Goal: Book appointment/travel/reservation

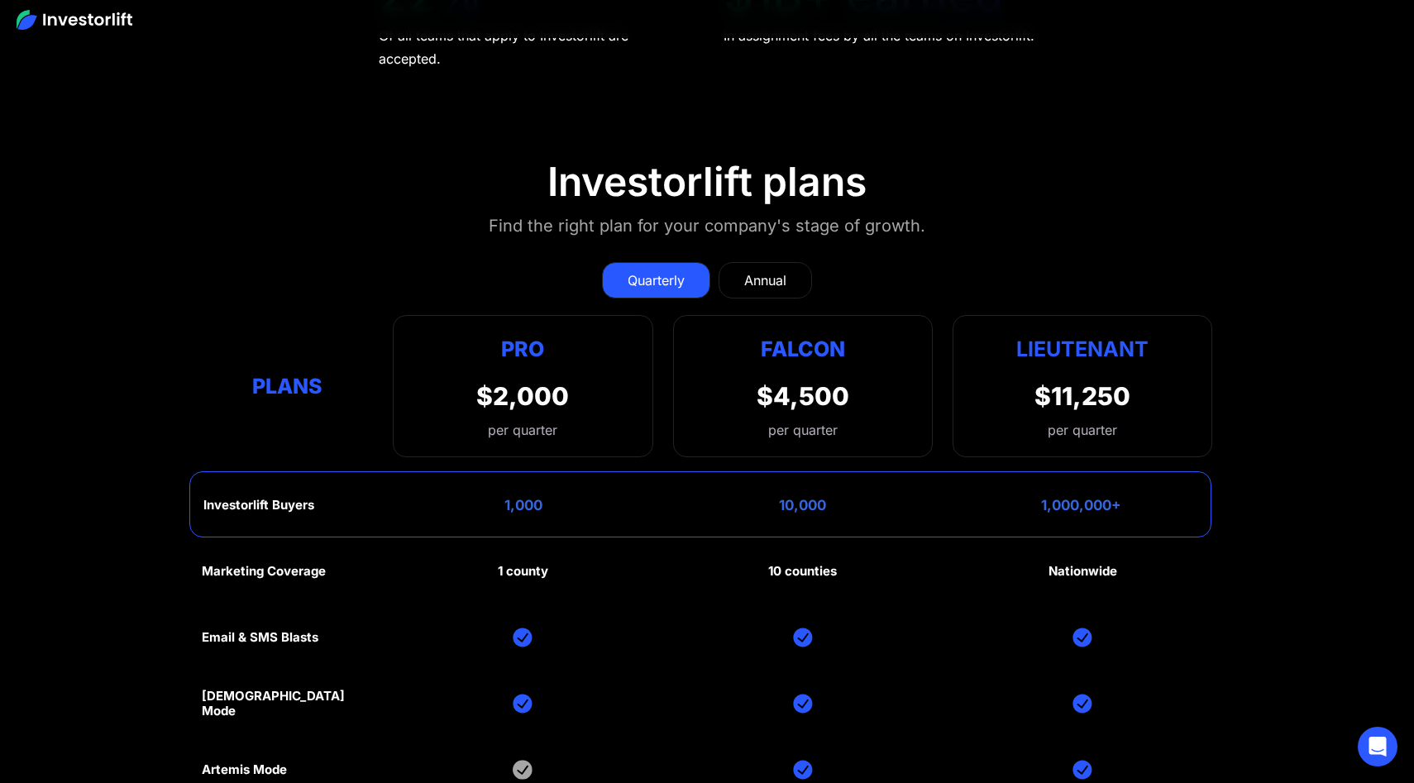
scroll to position [7776, 0]
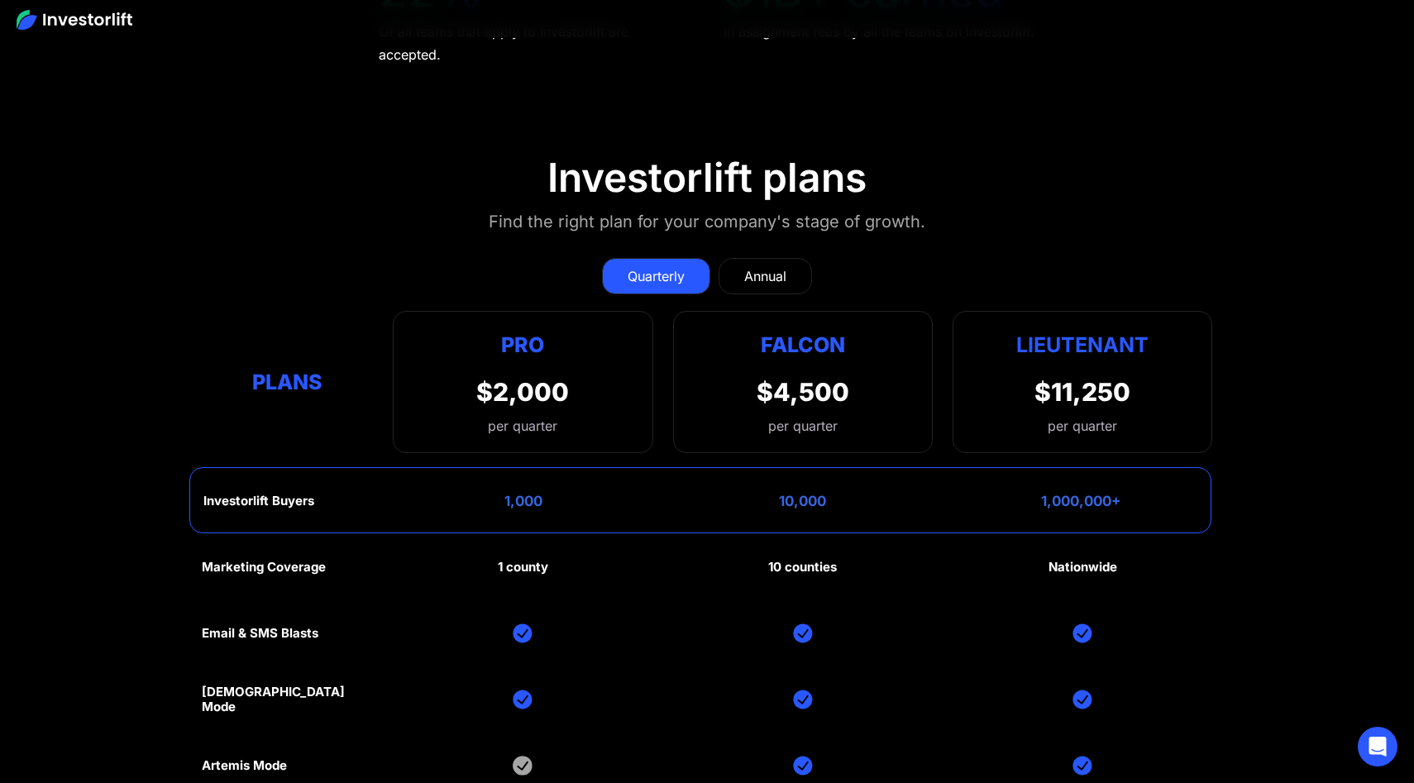
click at [766, 283] on link "Annual" at bounding box center [765, 276] width 93 height 36
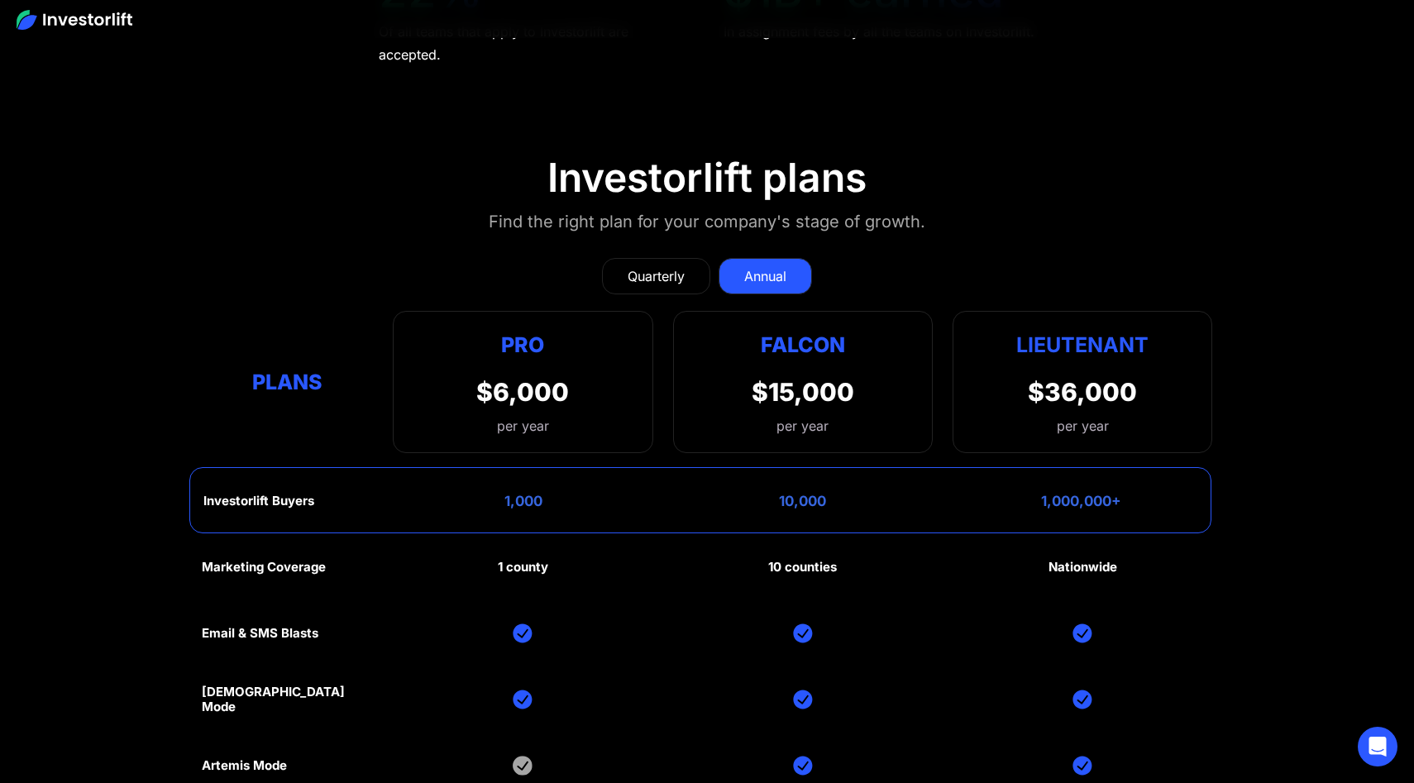
click at [662, 266] on div "Quarterly" at bounding box center [656, 276] width 57 height 20
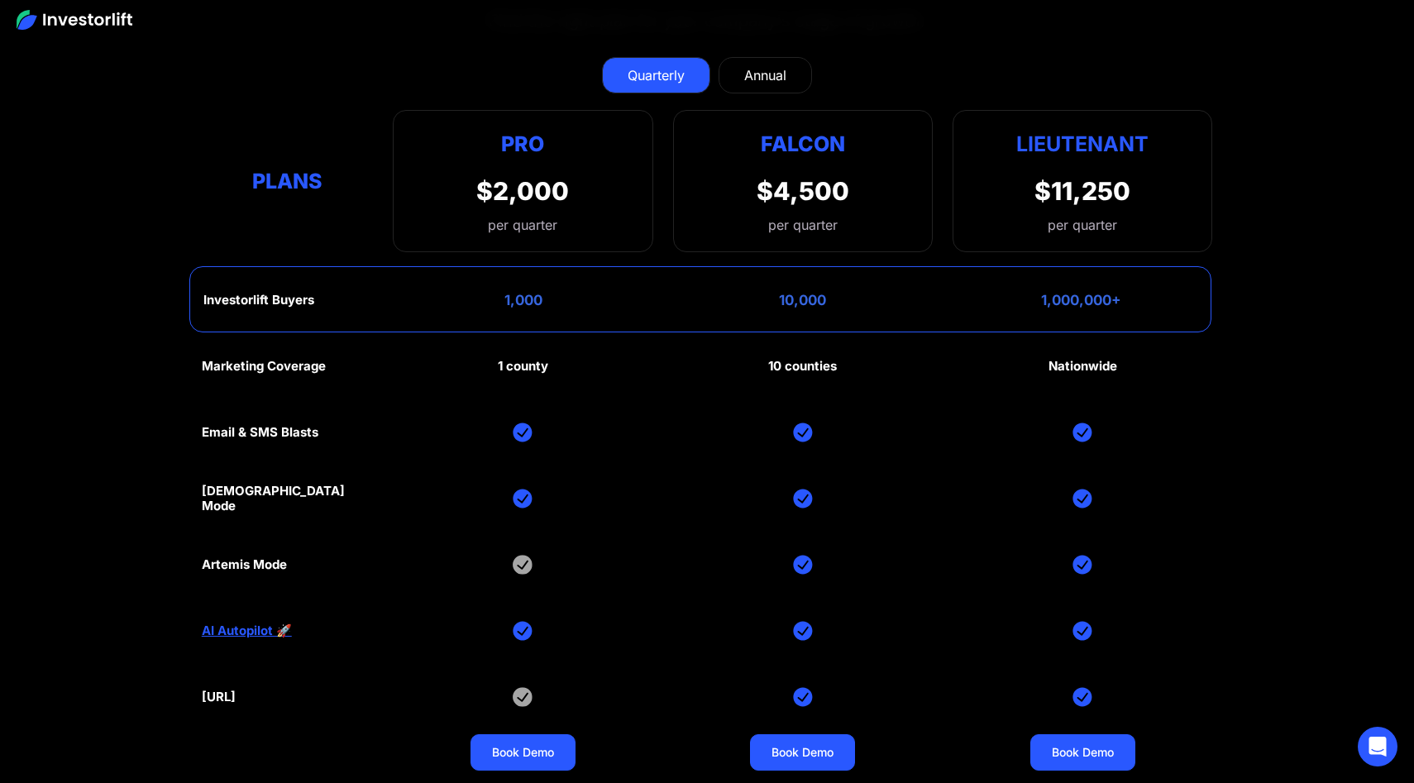
scroll to position [7971, 0]
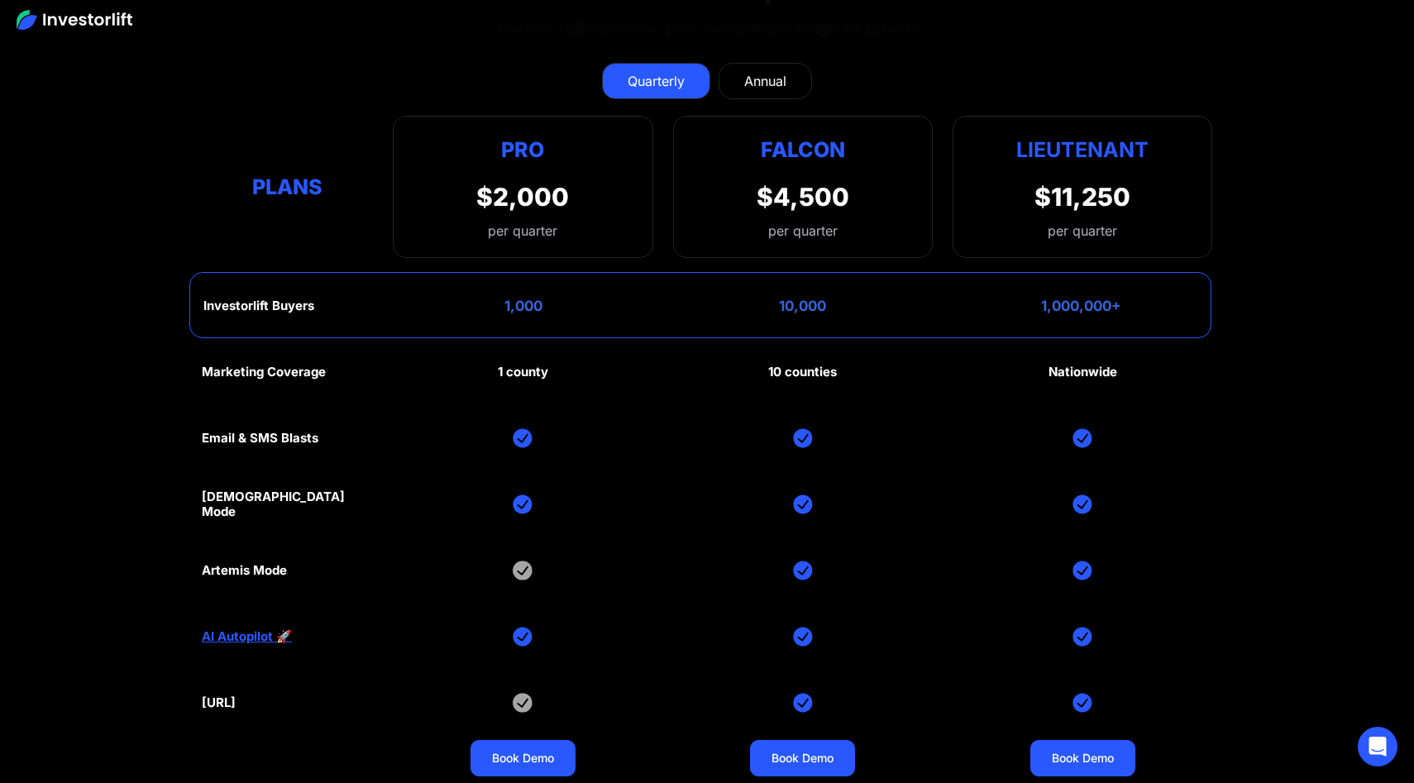
click at [764, 84] on div "Annual" at bounding box center [765, 81] width 42 height 20
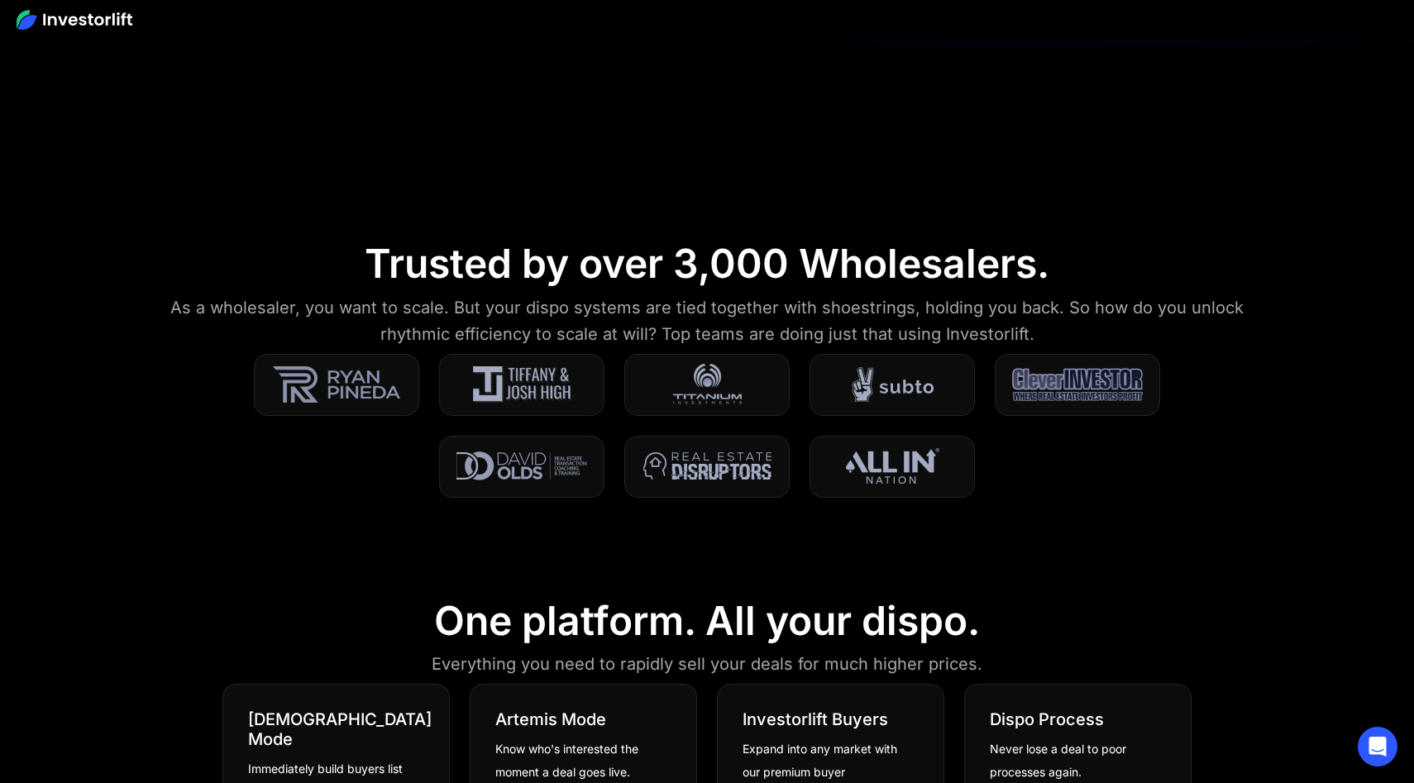
scroll to position [0, 0]
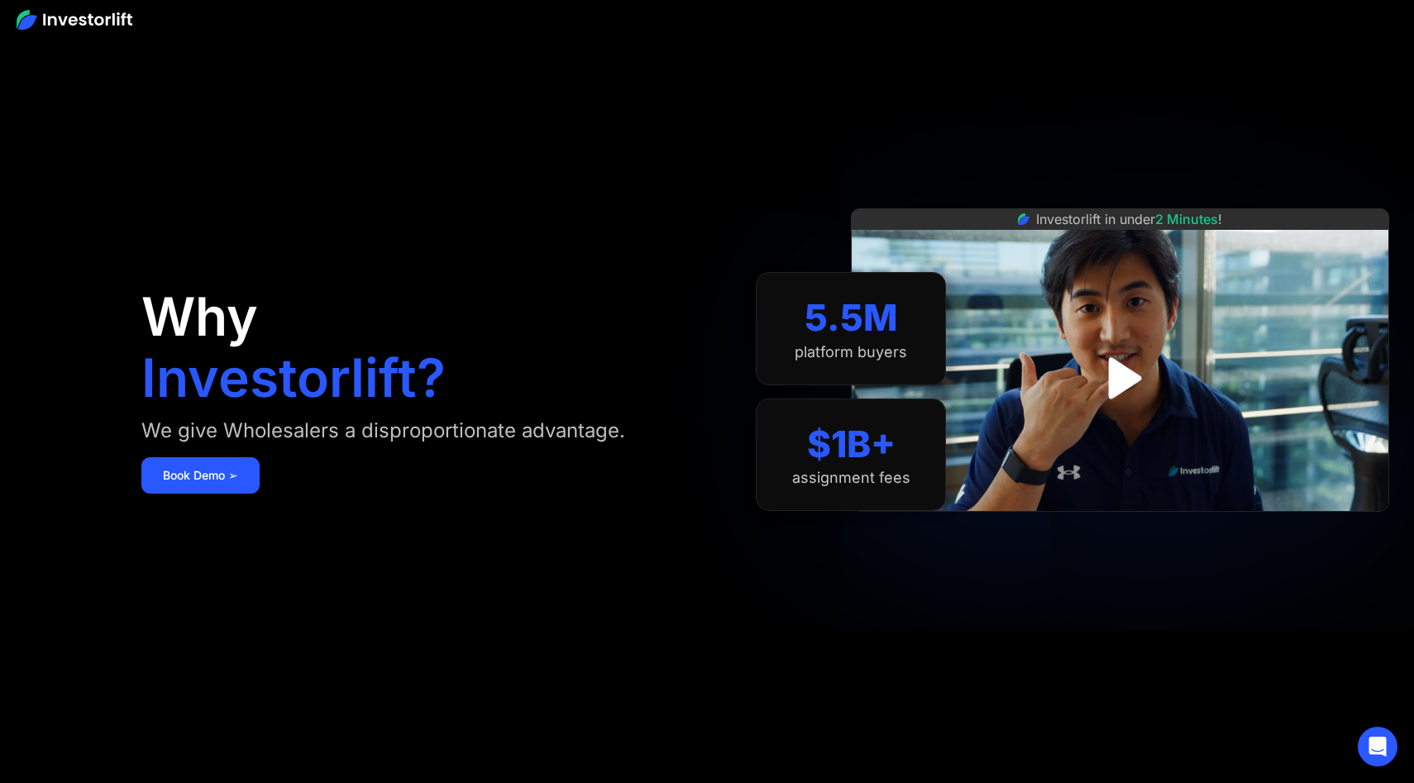
click at [72, 25] on img at bounding box center [75, 20] width 116 height 20
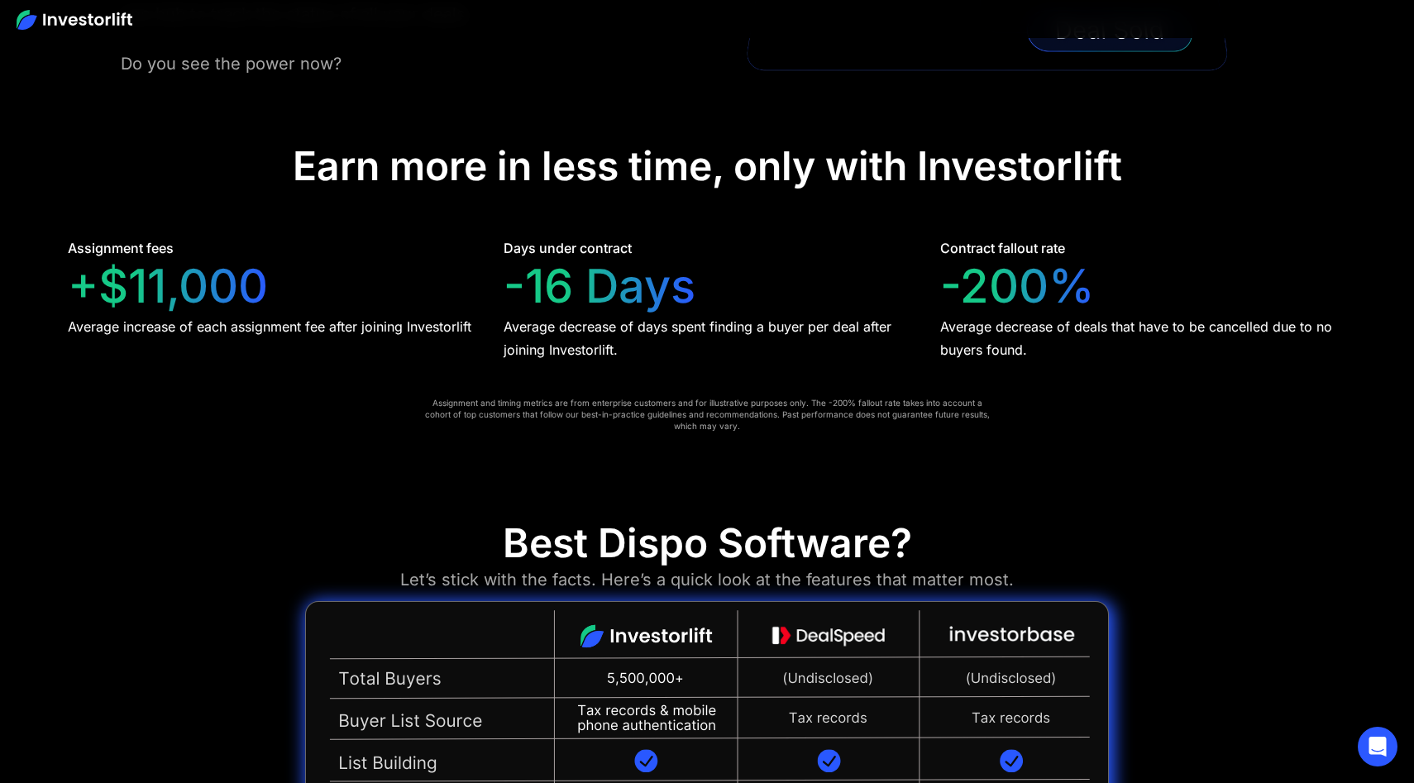
scroll to position [3494, 0]
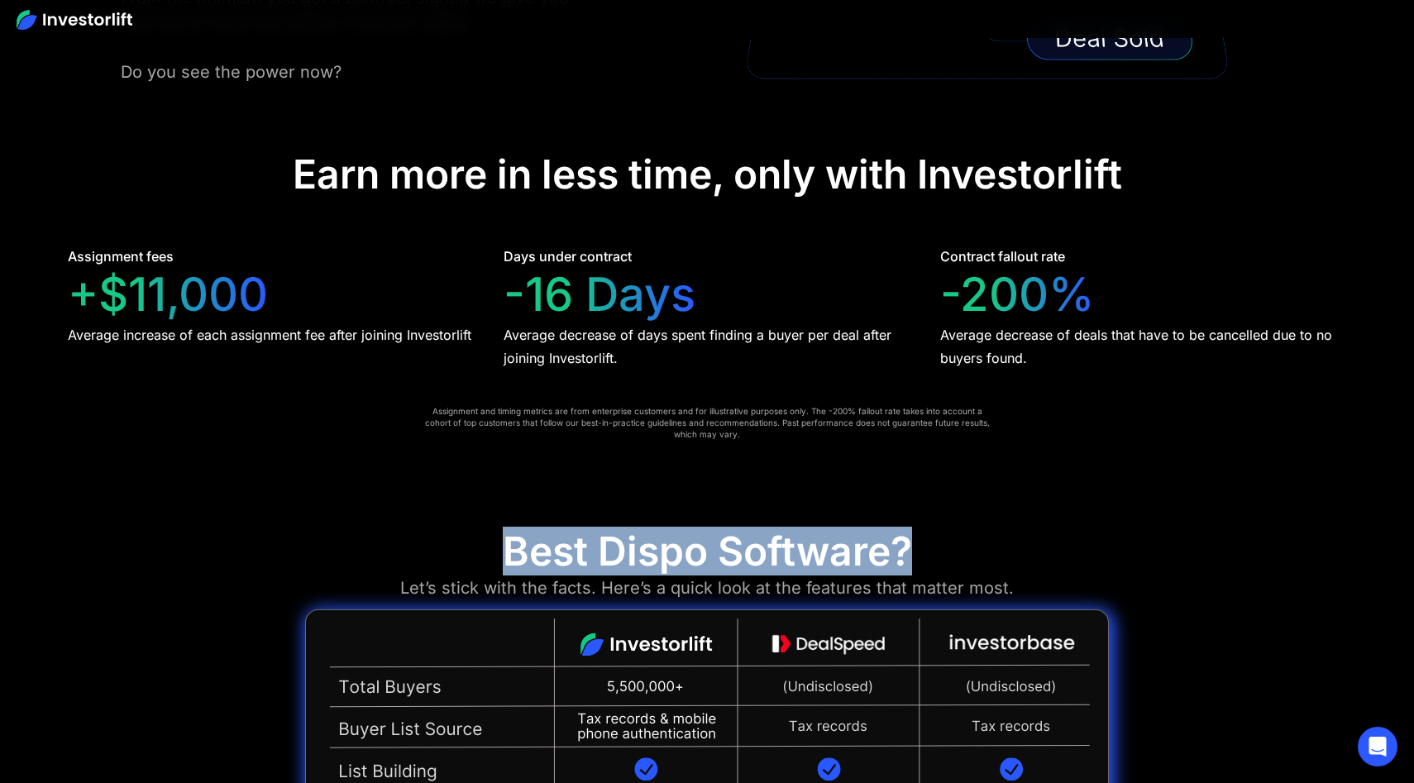
drag, startPoint x: 499, startPoint y: 548, endPoint x: 905, endPoint y: 556, distance: 406.9
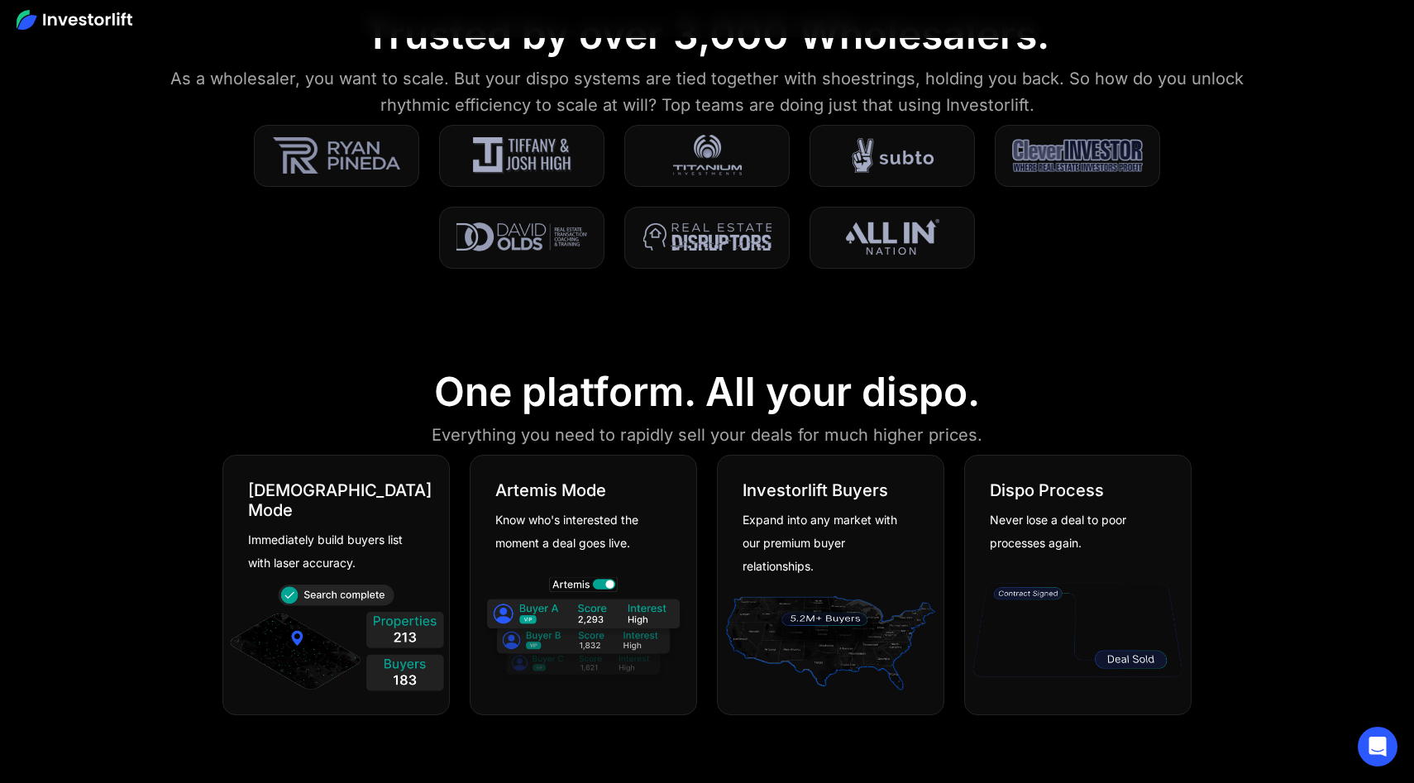
scroll to position [824, 0]
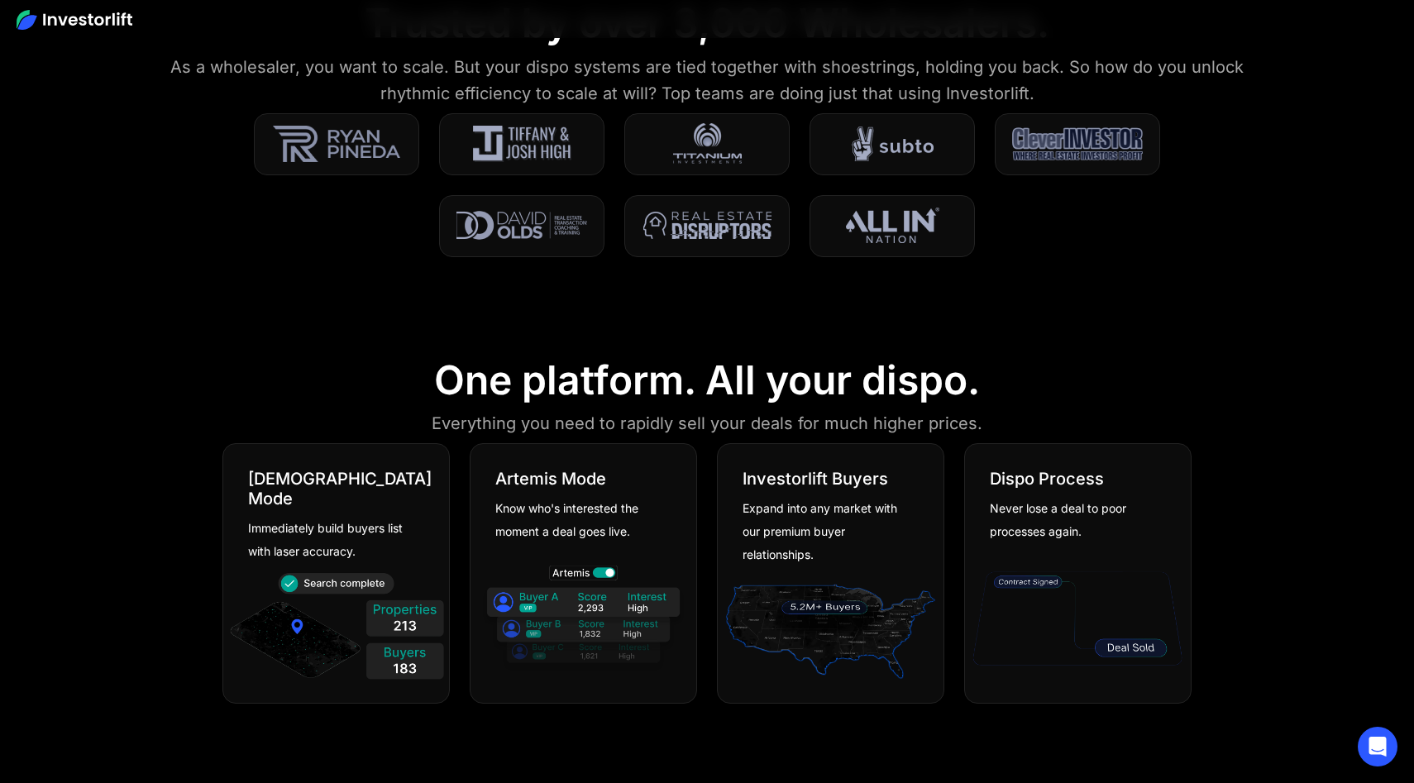
click at [705, 534] on div "God Mode Immediately build buyers list with laser accuracy. Artemis Mode Know w…" at bounding box center [706, 573] width 969 height 260
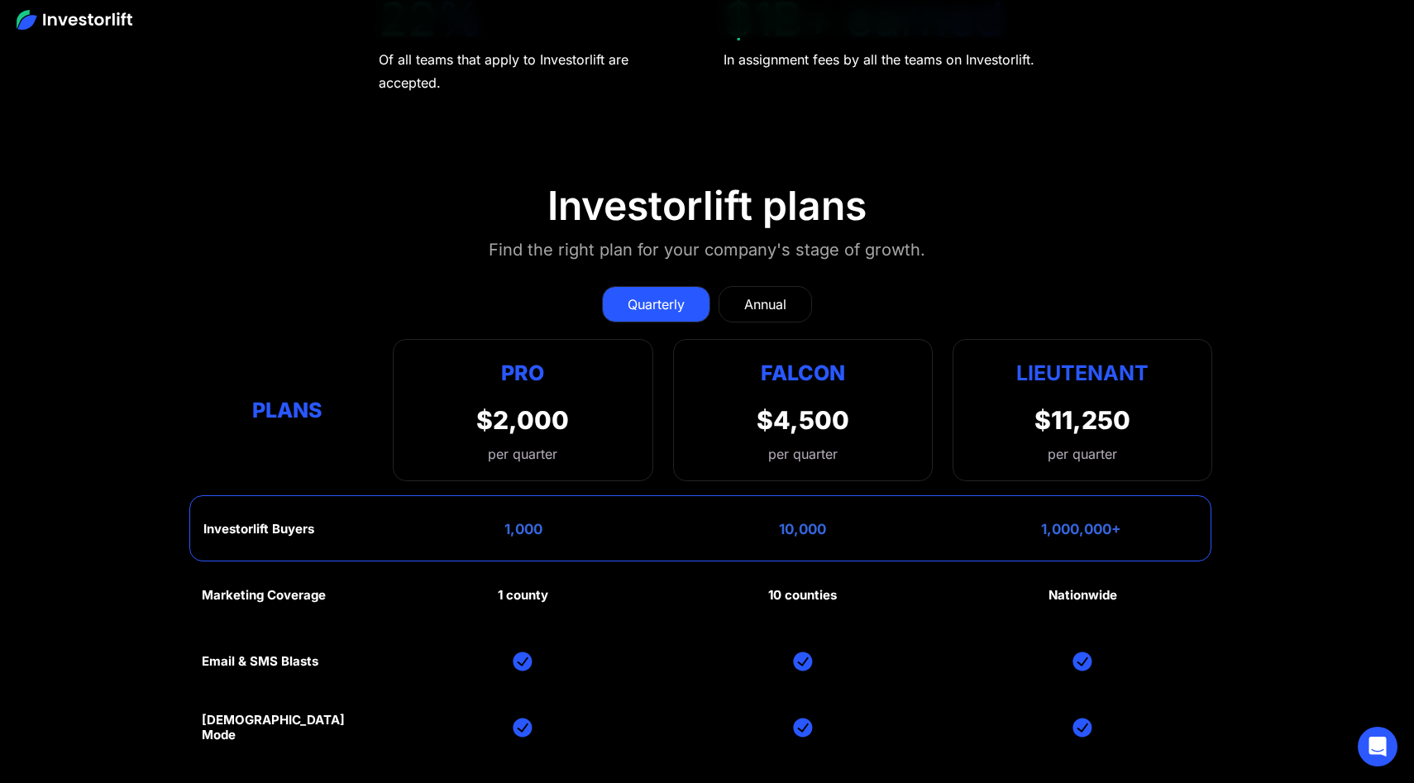
scroll to position [7759, 0]
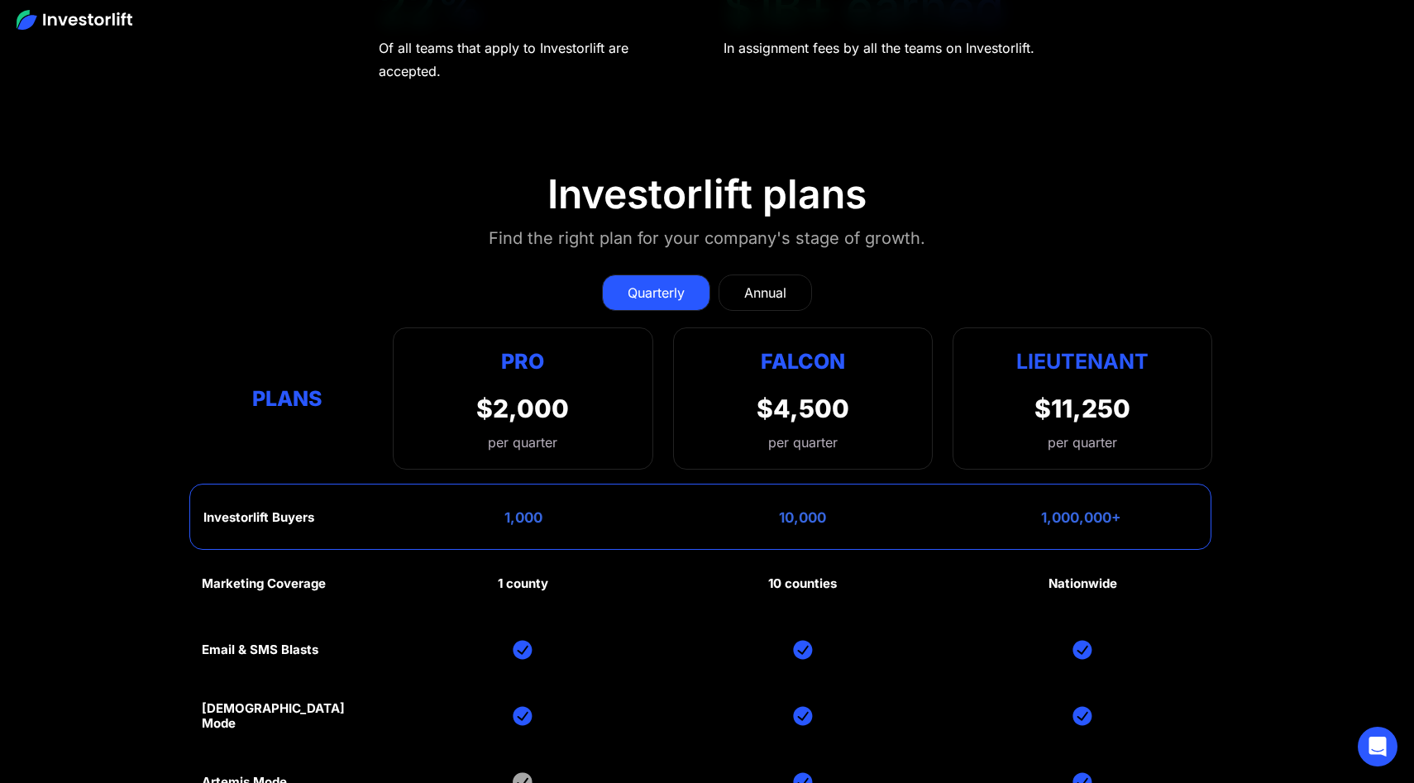
click at [759, 283] on div "Annual" at bounding box center [765, 293] width 42 height 20
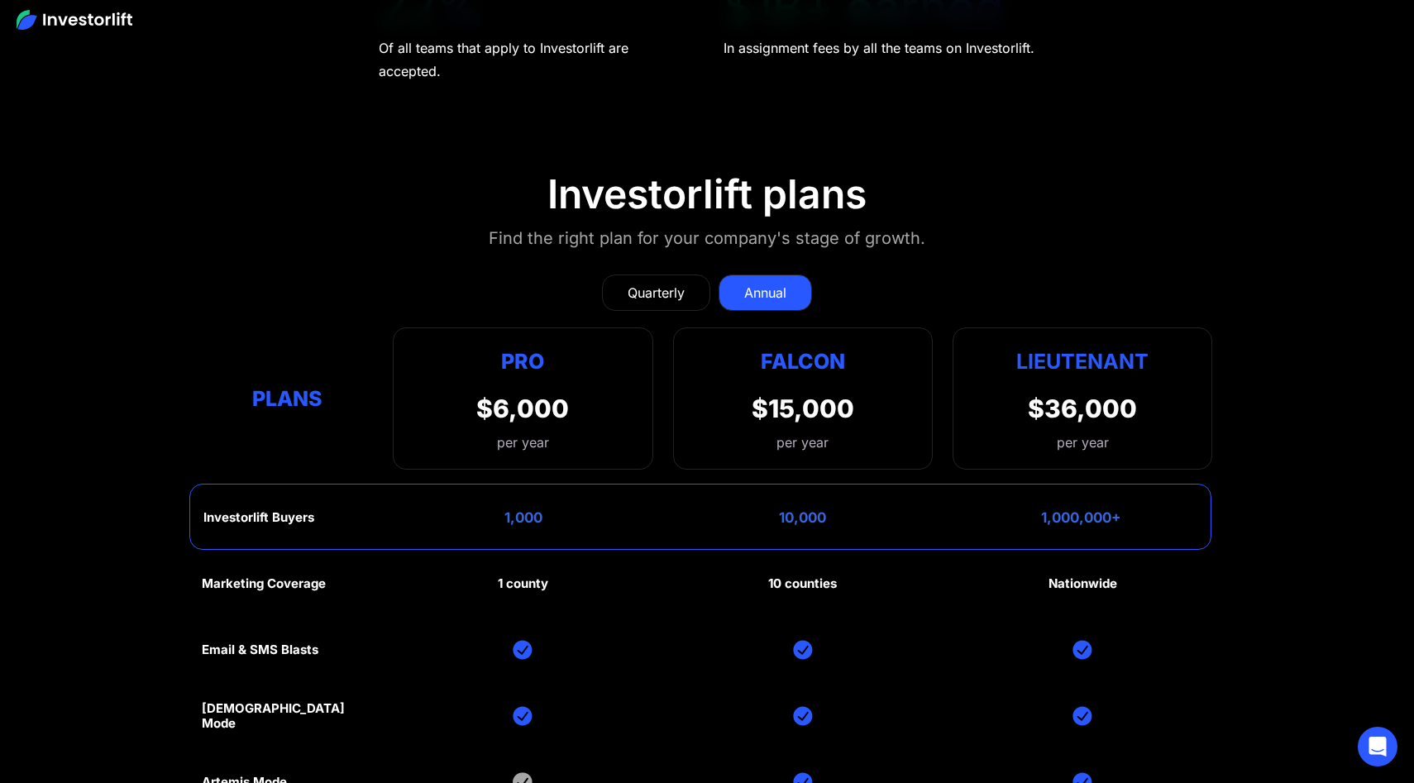
click at [696, 284] on link "Quarterly" at bounding box center [656, 293] width 108 height 36
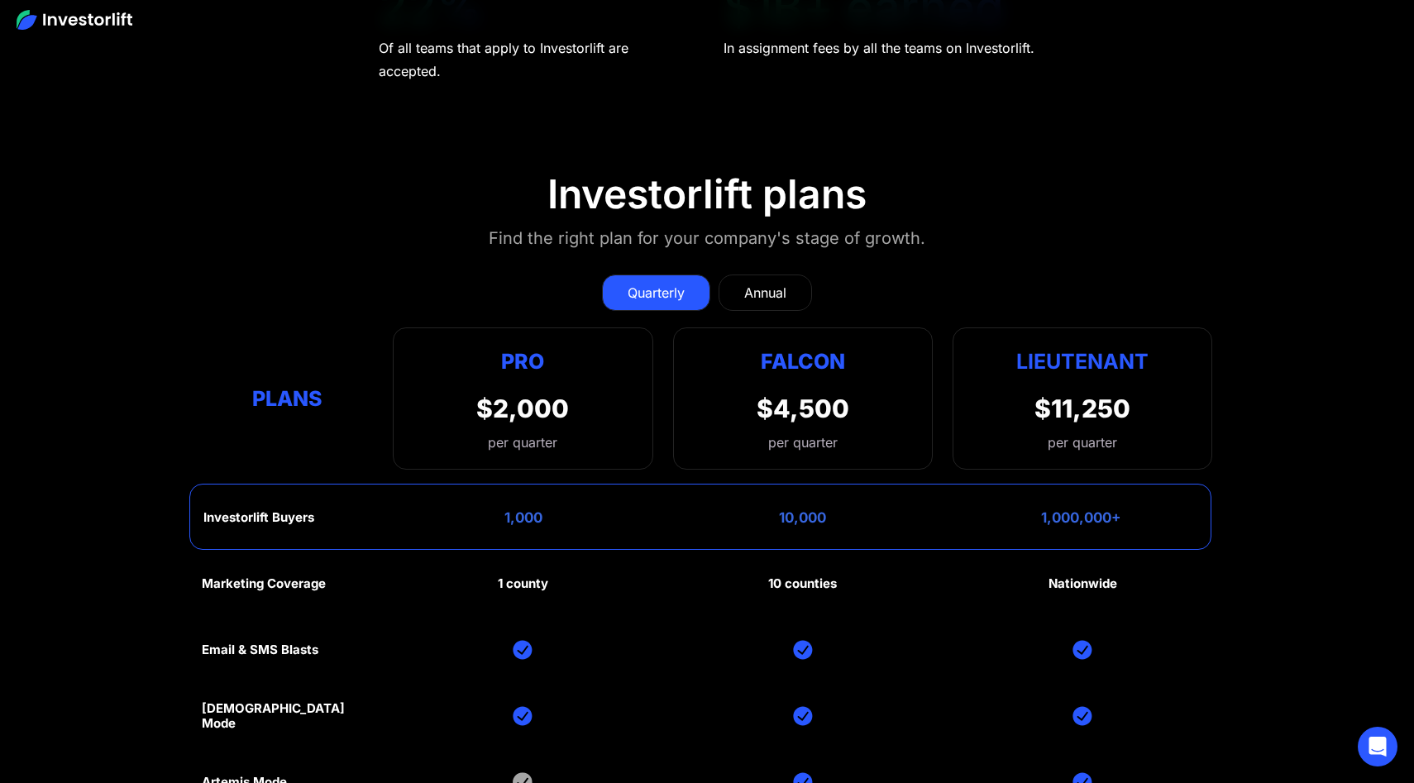
click at [728, 286] on link "Annual" at bounding box center [765, 293] width 93 height 36
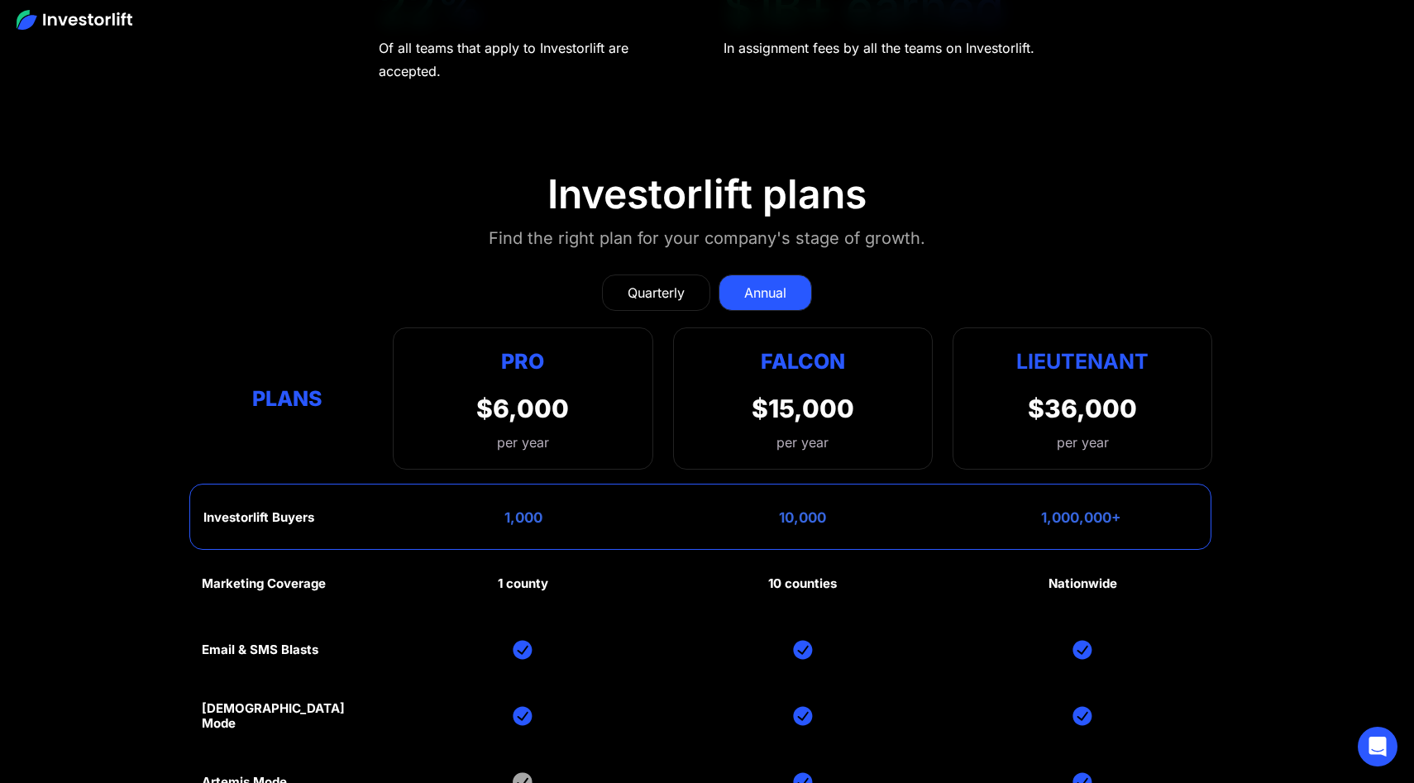
click at [689, 286] on link "Quarterly" at bounding box center [656, 293] width 108 height 36
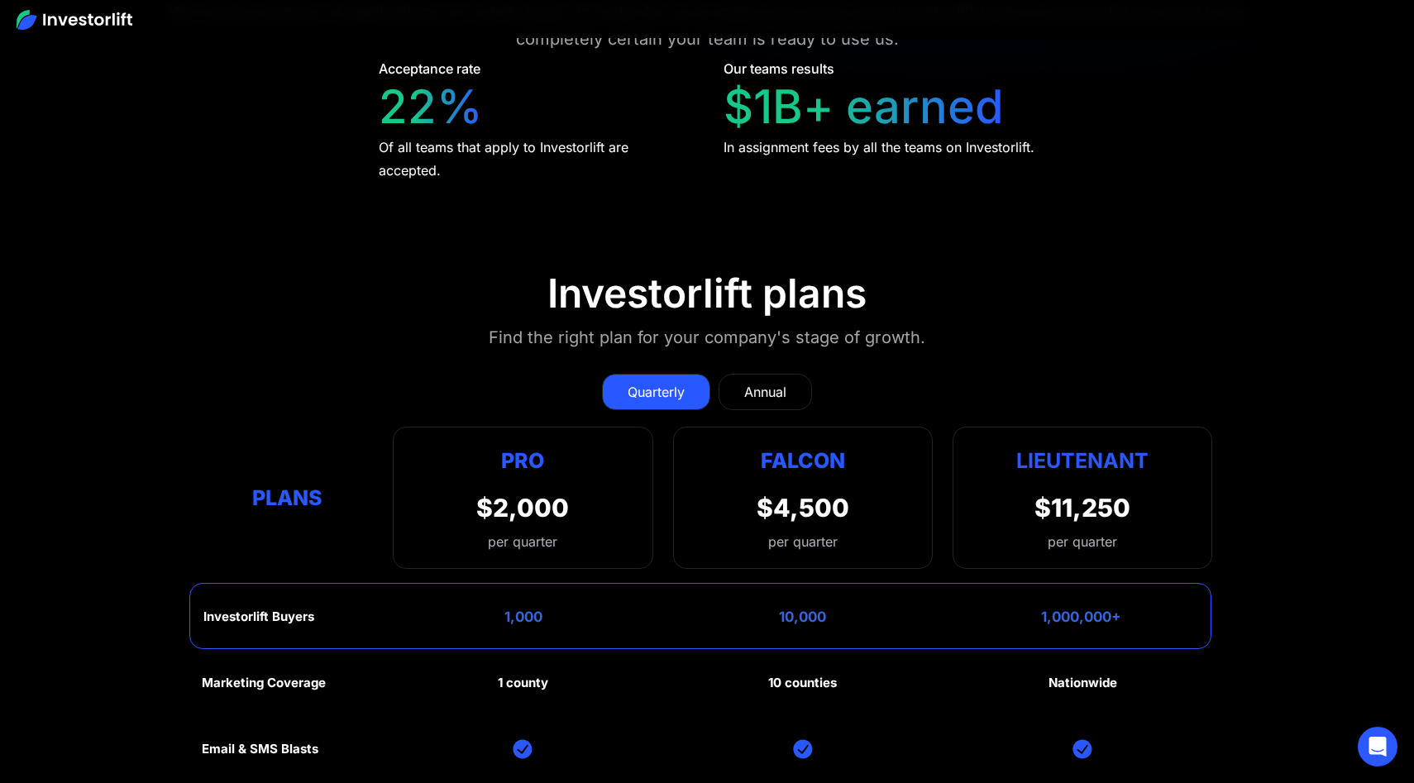
scroll to position [7656, 0]
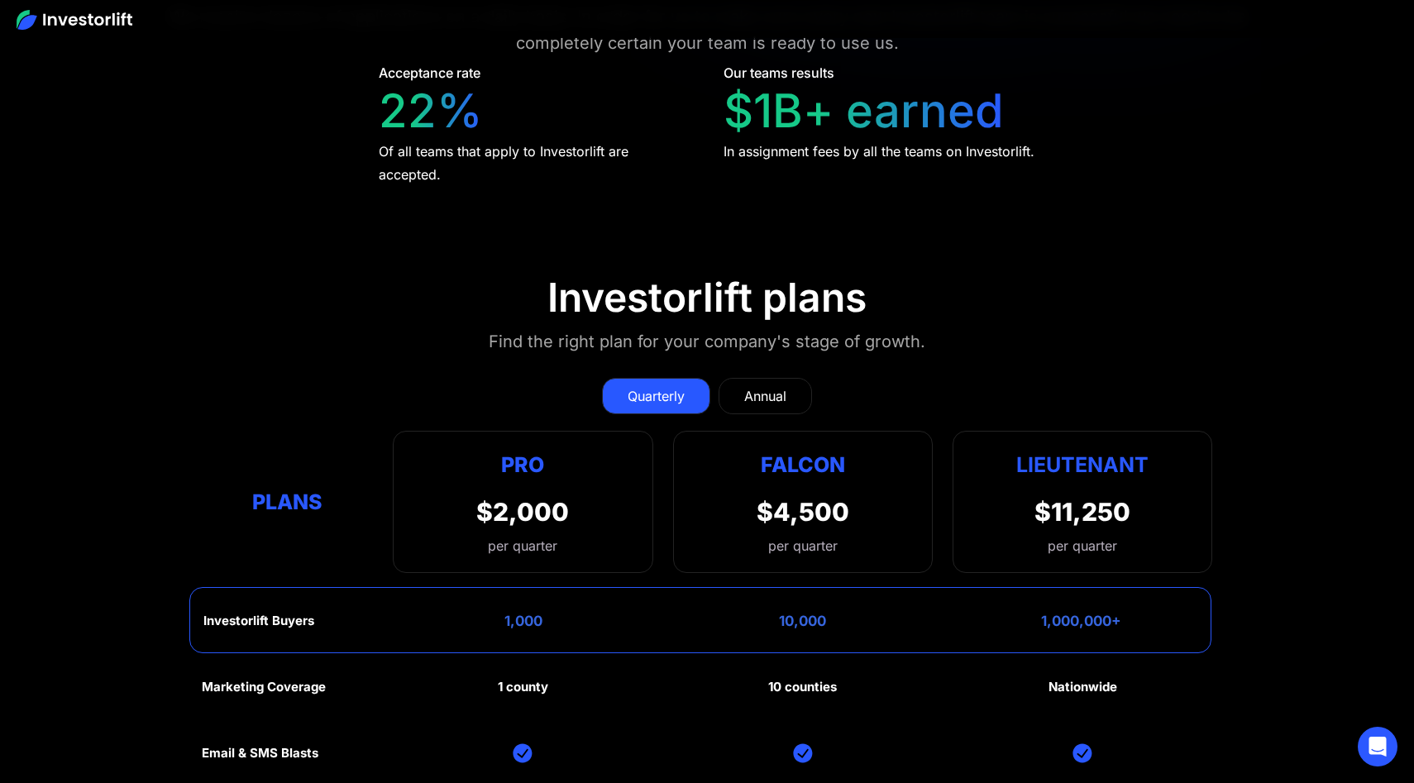
click at [777, 378] on link "Annual" at bounding box center [765, 396] width 93 height 36
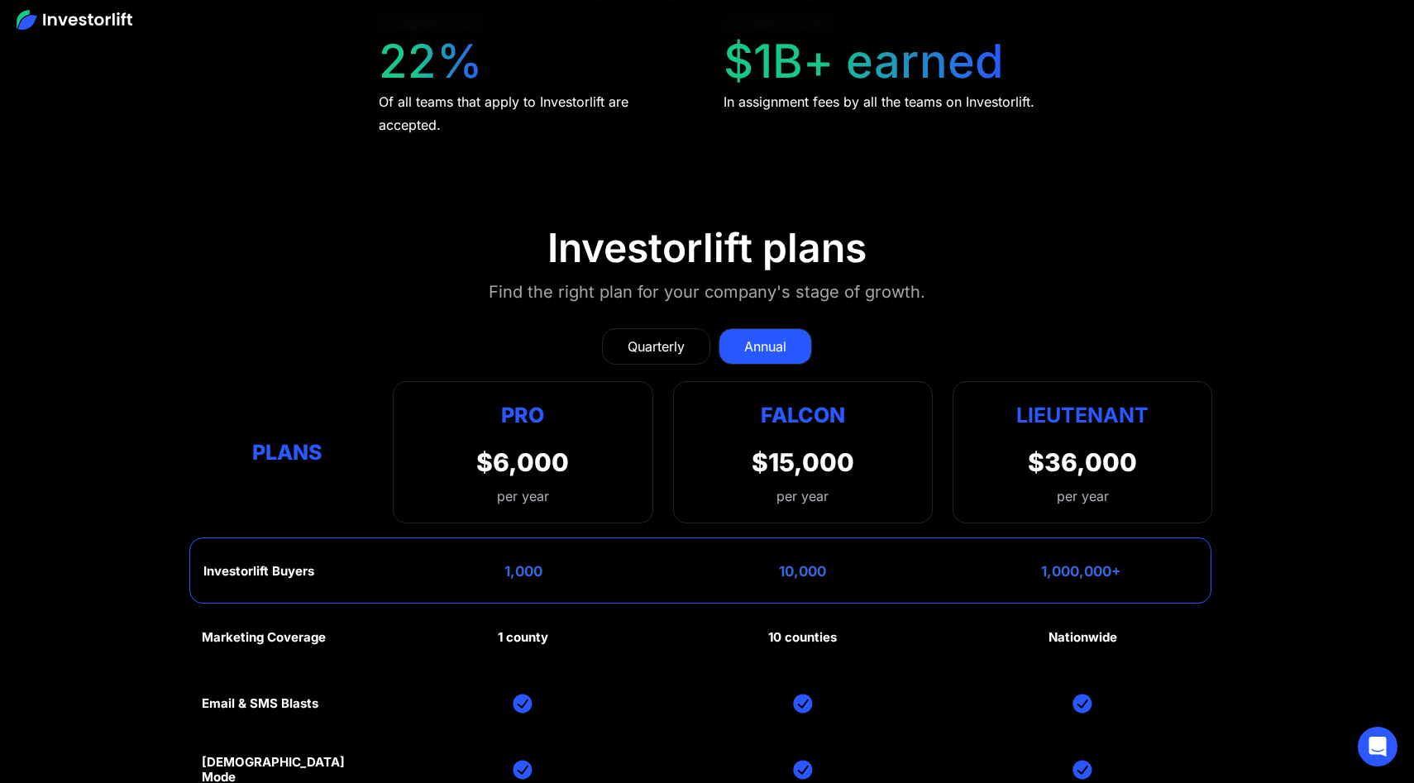
scroll to position [7732, 0]
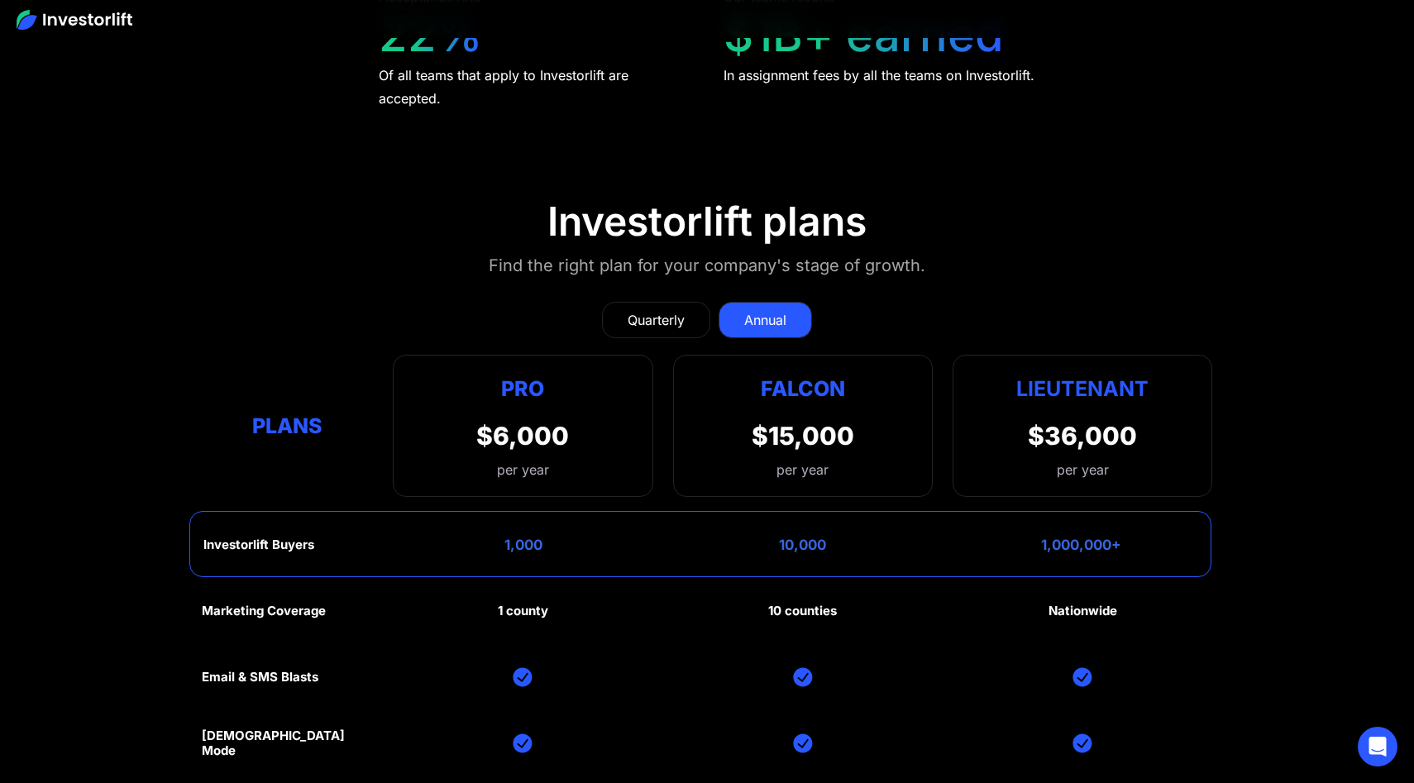
click at [676, 310] on div "Quarterly" at bounding box center [656, 320] width 57 height 20
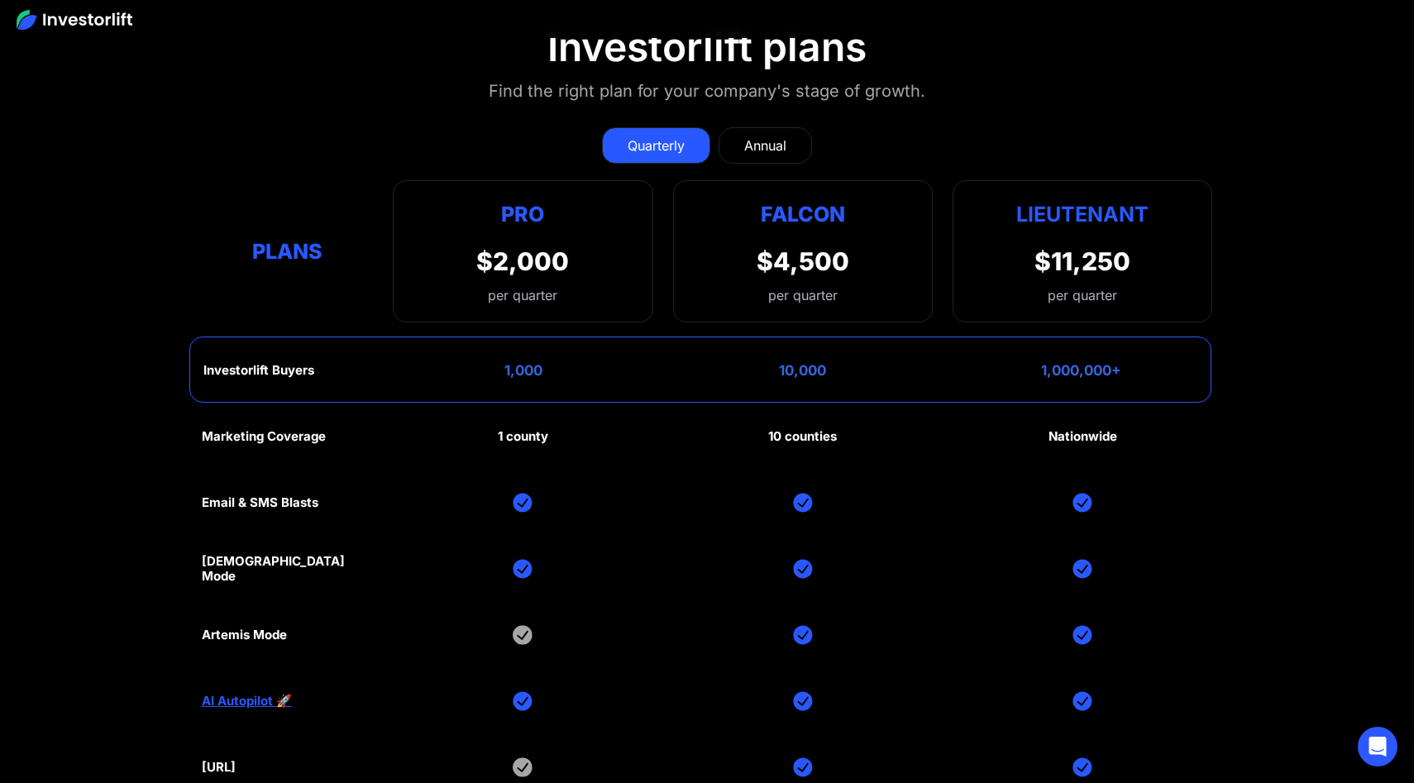
scroll to position [7912, 0]
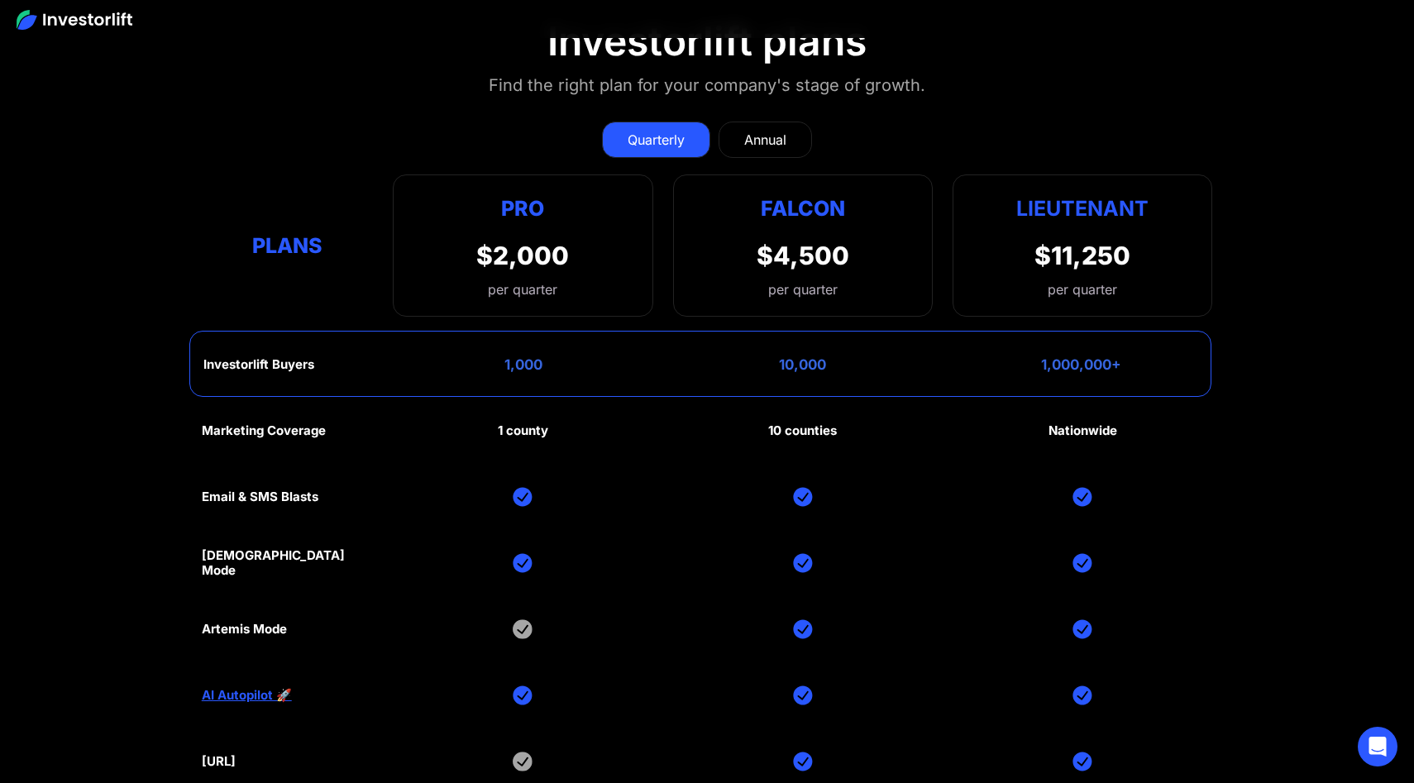
click at [773, 139] on div "Annual" at bounding box center [765, 140] width 42 height 20
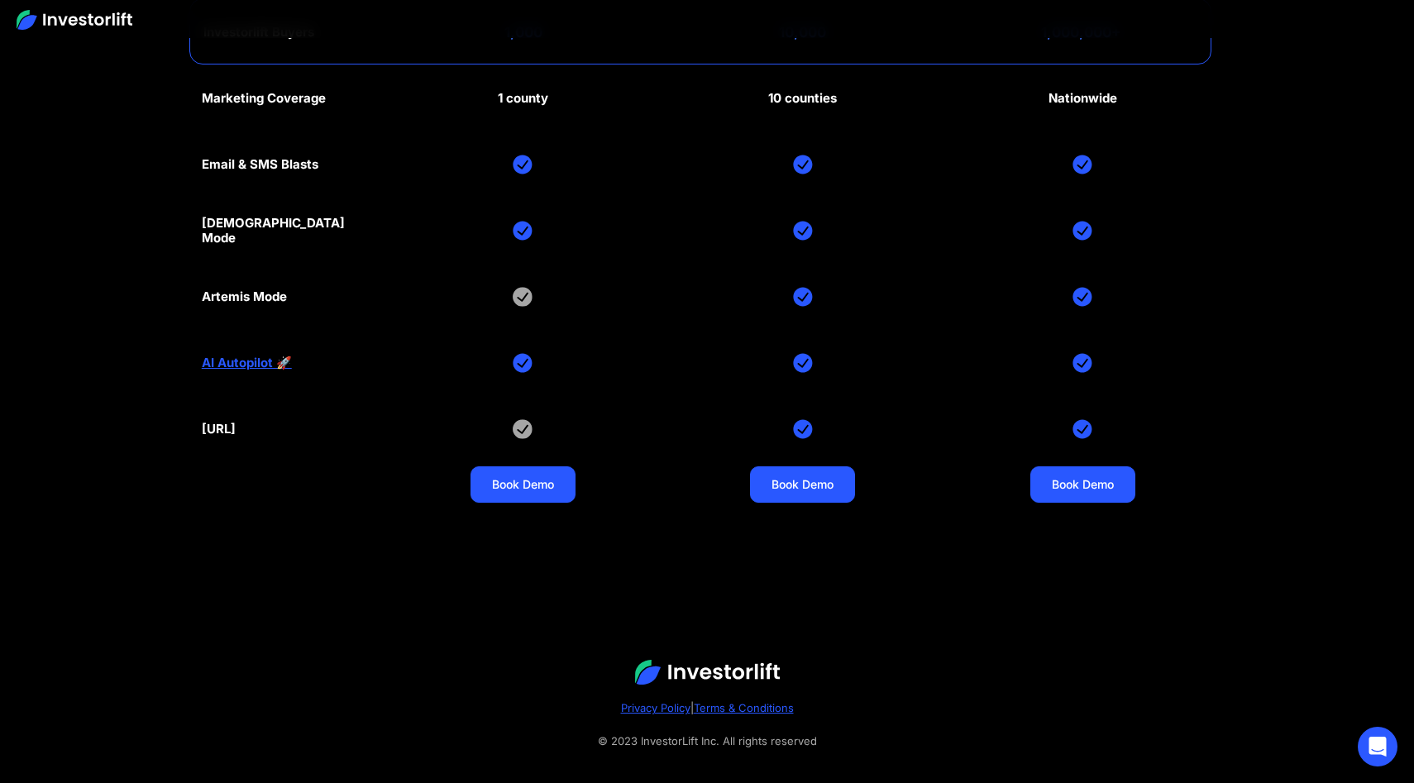
scroll to position [8247, 0]
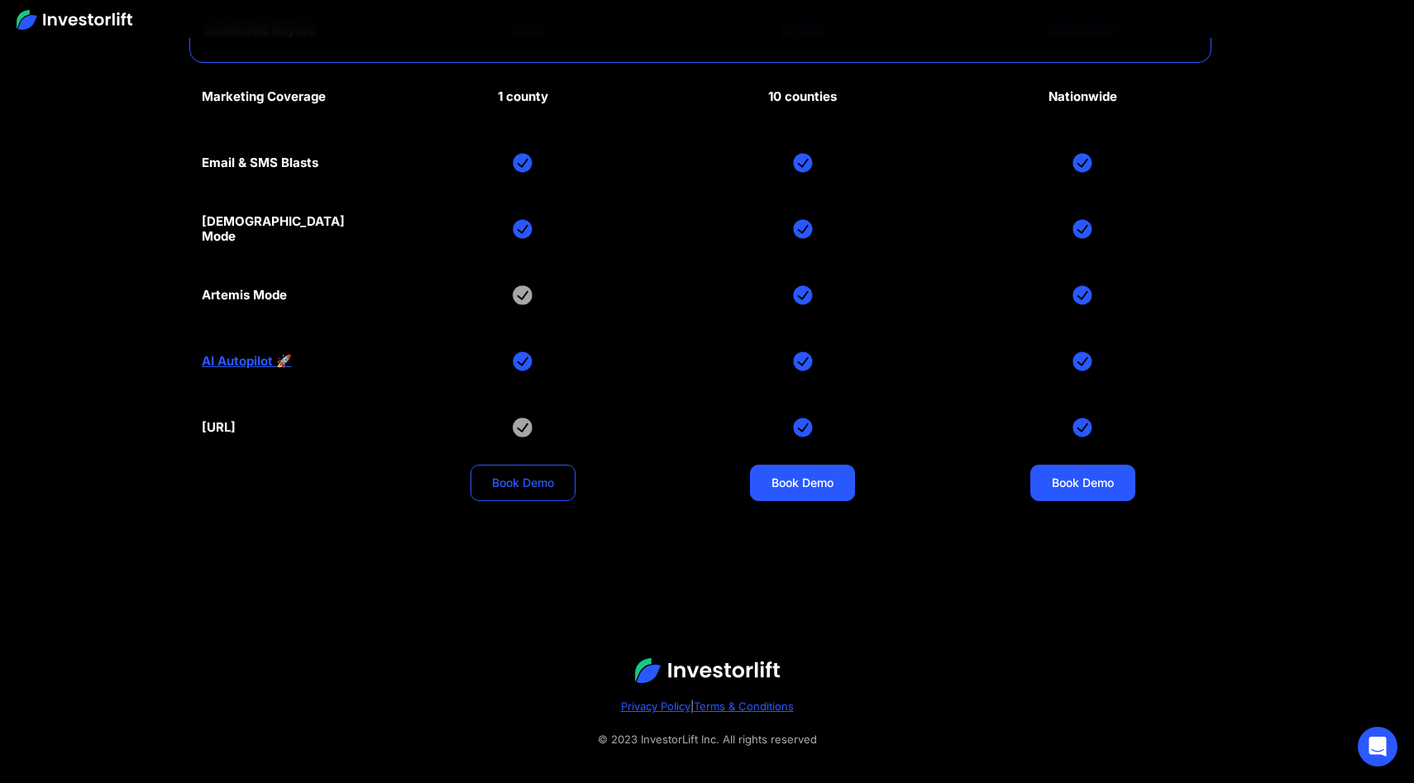
click at [537, 480] on link "Book Demo" at bounding box center [522, 483] width 105 height 36
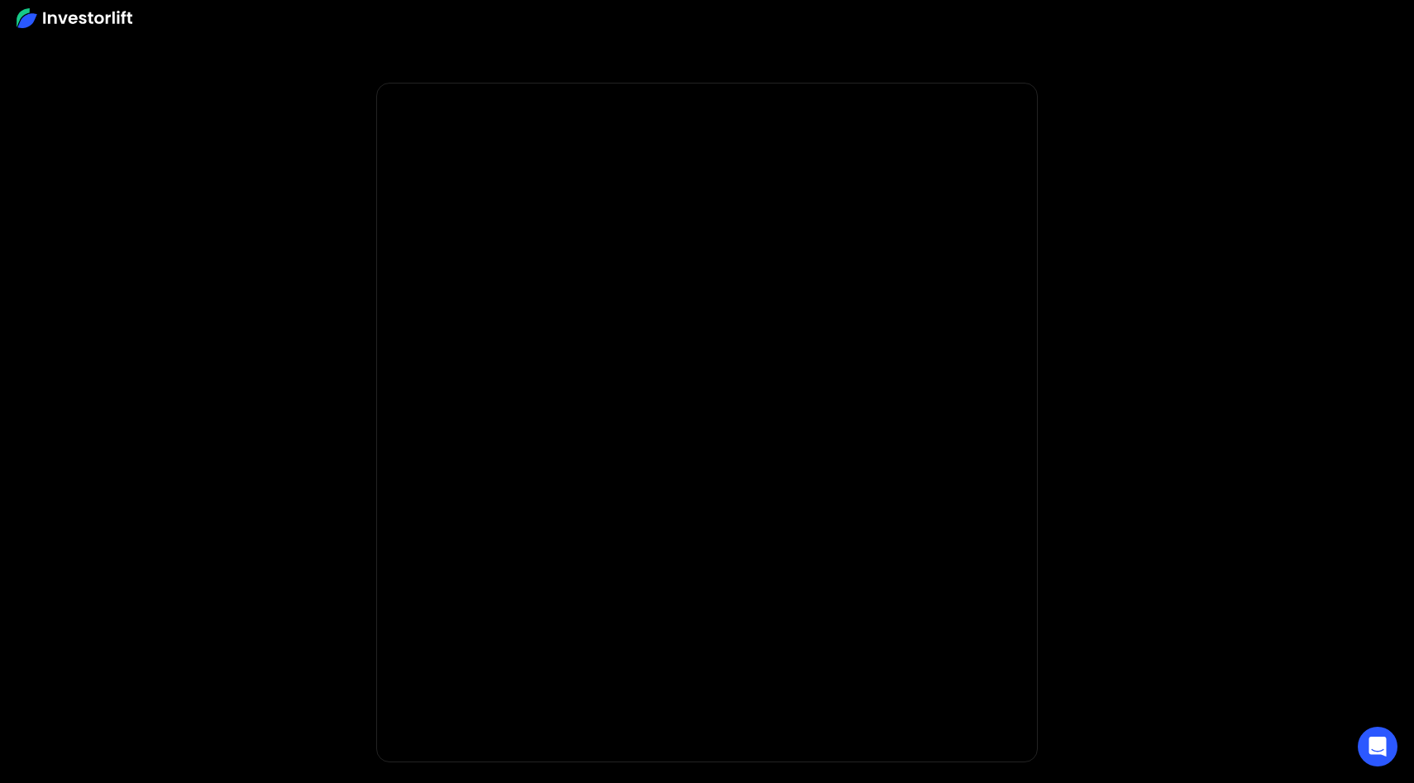
click at [98, 26] on img at bounding box center [75, 18] width 116 height 20
click at [23, 16] on img at bounding box center [75, 18] width 116 height 20
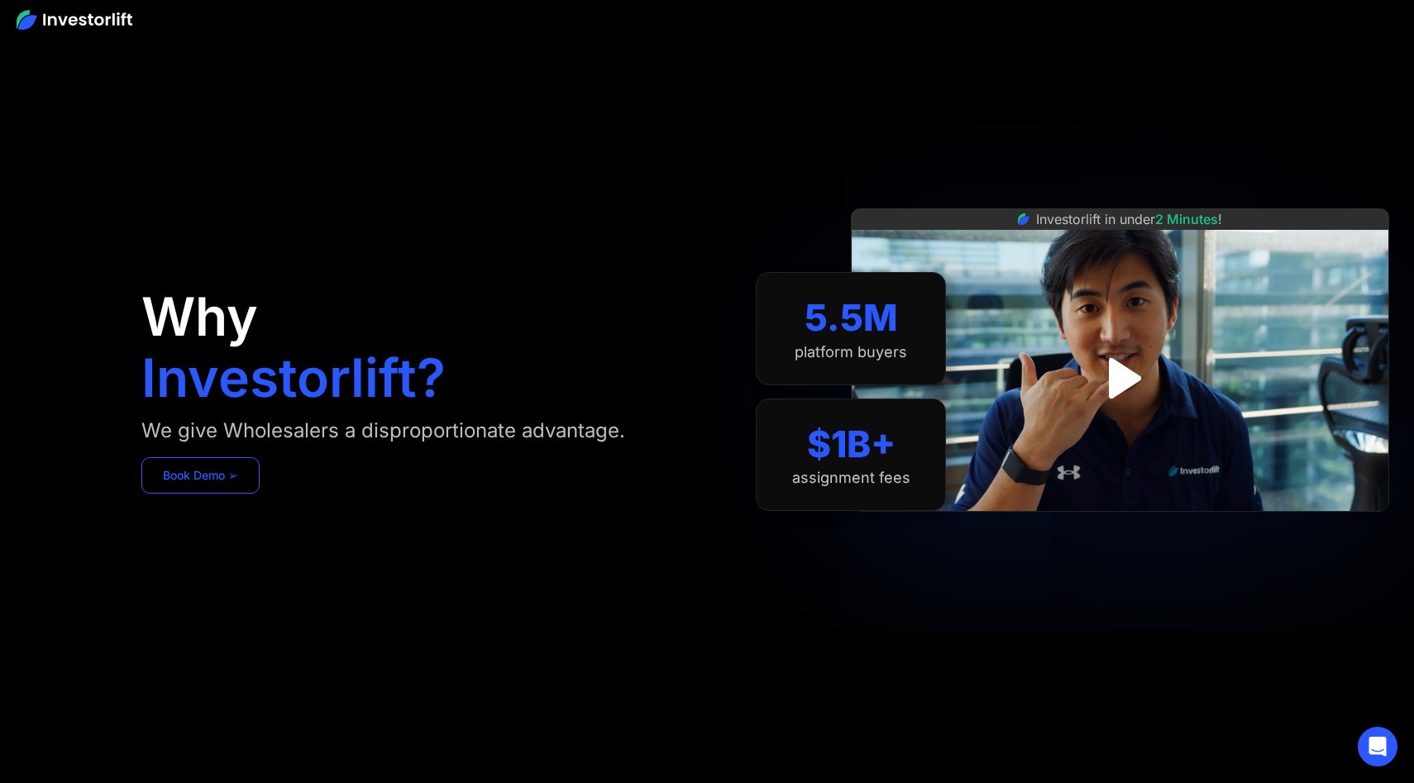
click at [207, 485] on link "Book Demo ➢" at bounding box center [200, 475] width 118 height 36
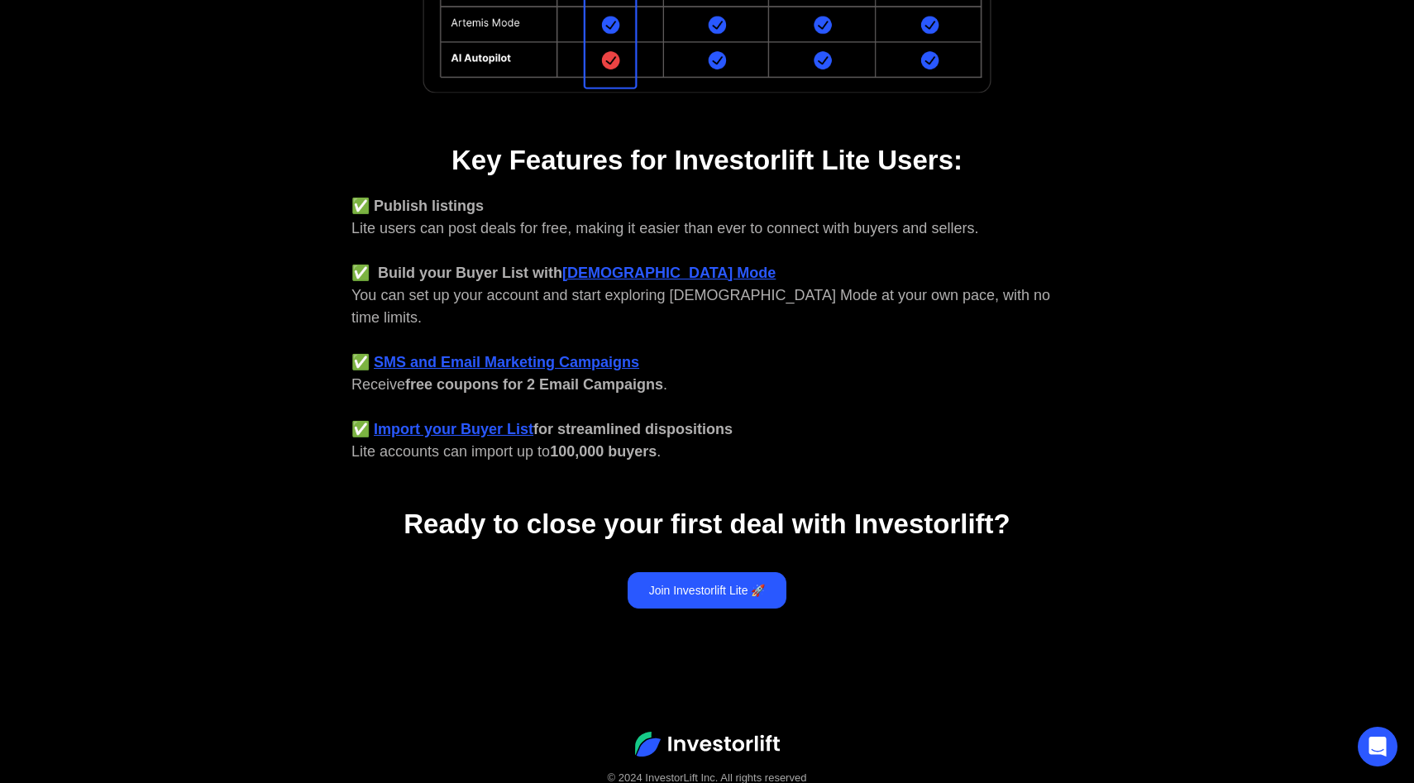
scroll to position [589, 0]
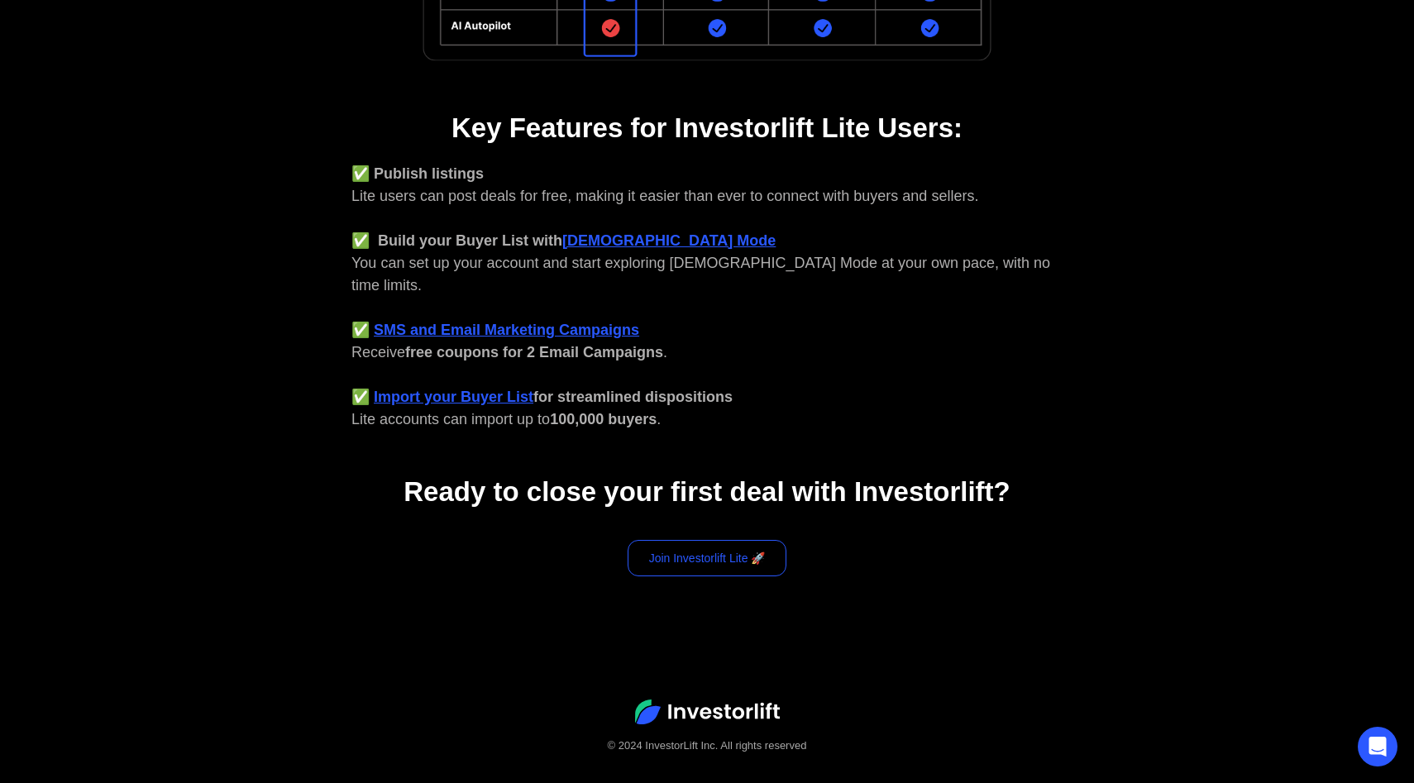
click at [702, 540] on link "Join Investorlift Lite 🚀" at bounding box center [708, 558] width 160 height 36
